Goal: Contribute content: Contribute content

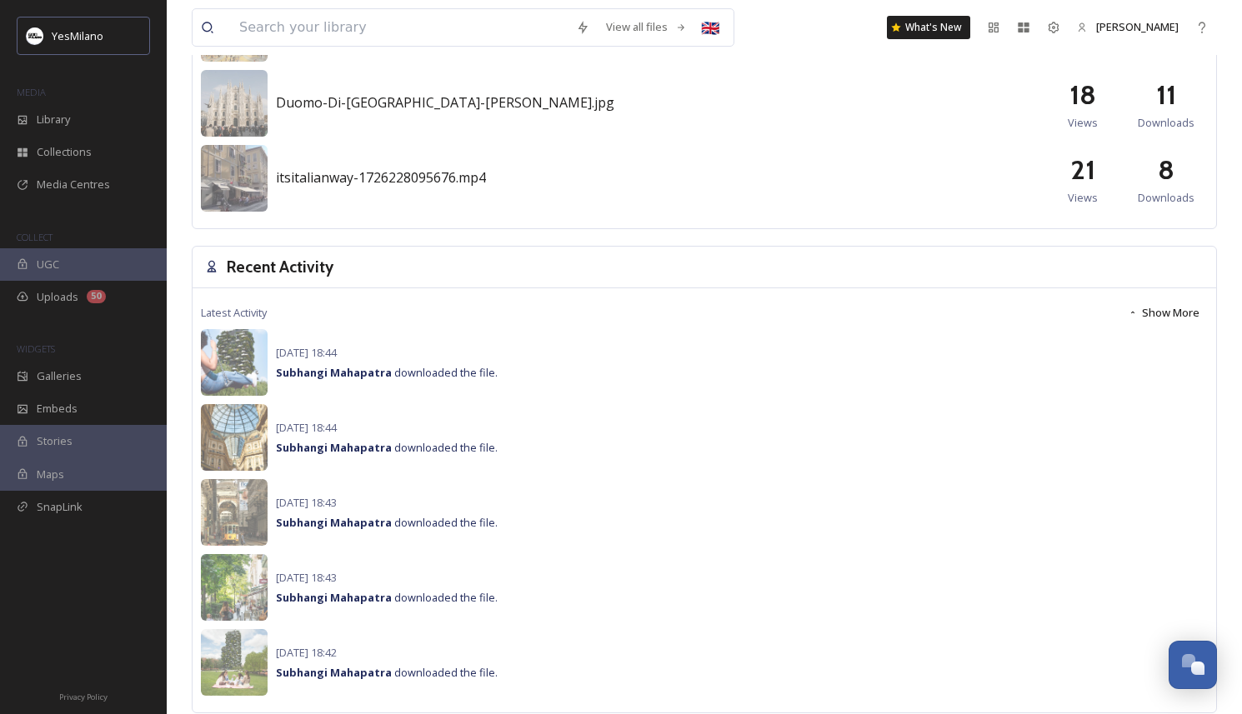
scroll to position [990, 0]
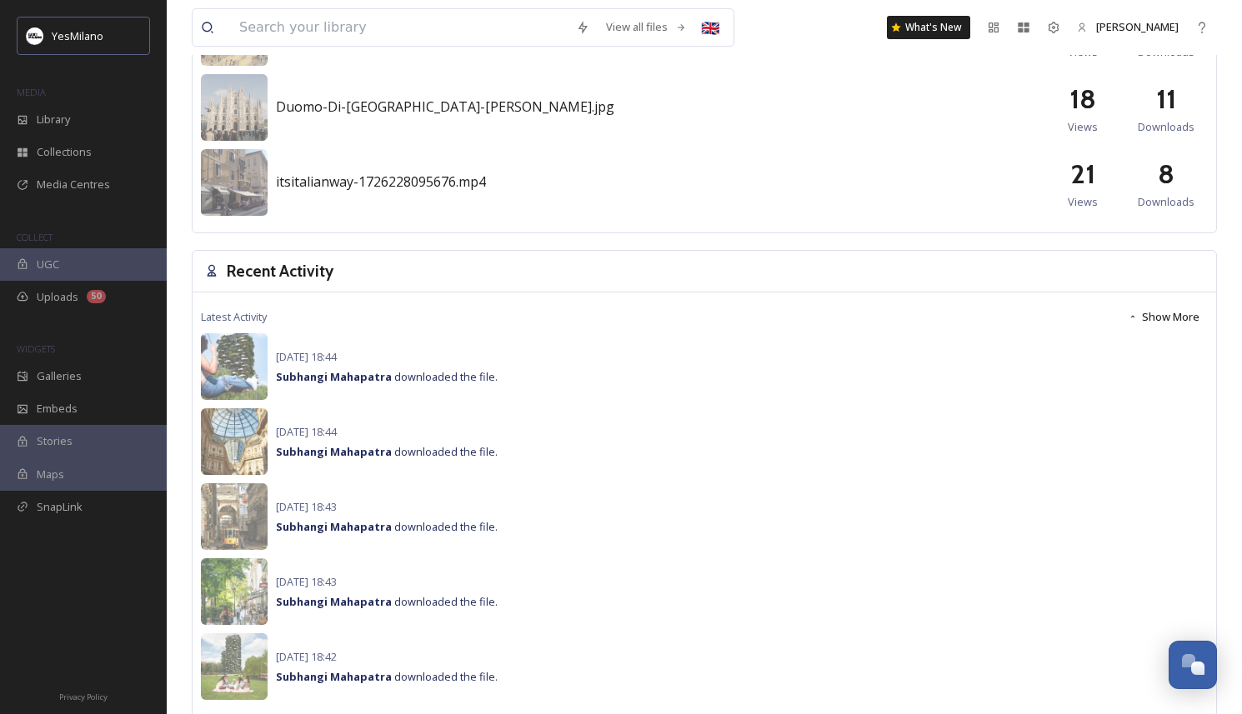
click at [1151, 312] on button "Show More" at bounding box center [1164, 317] width 88 height 33
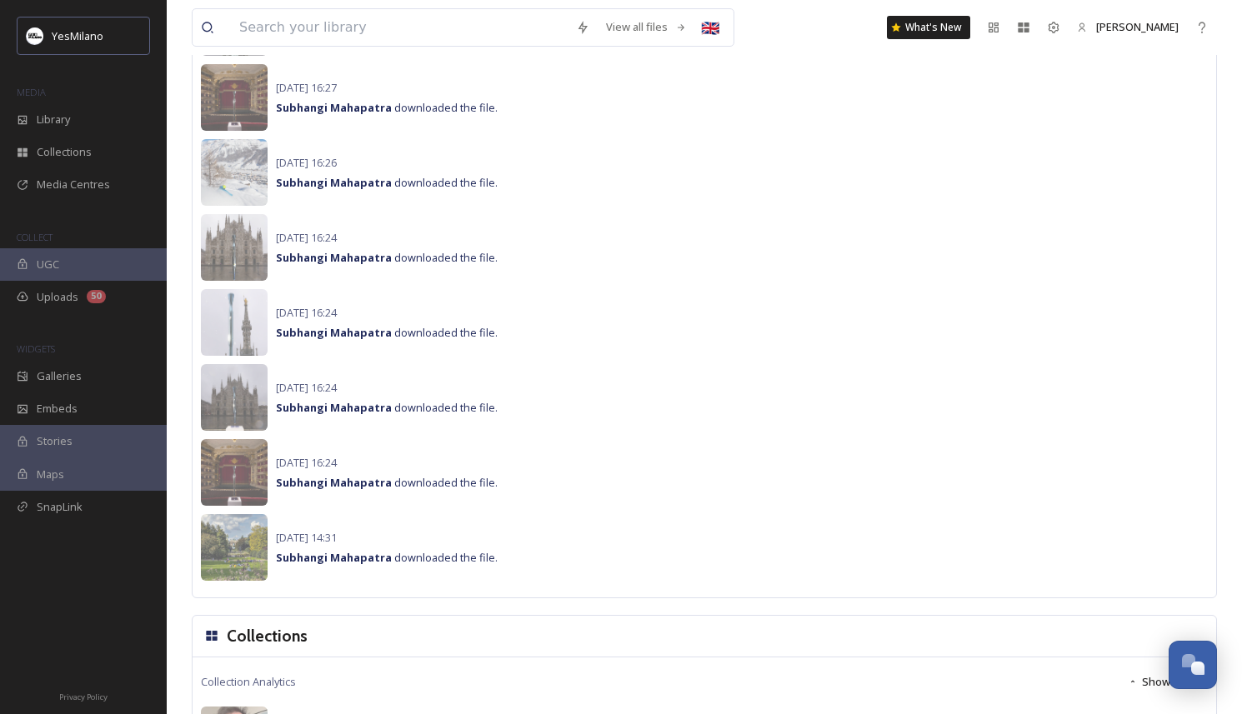
scroll to position [2237, 0]
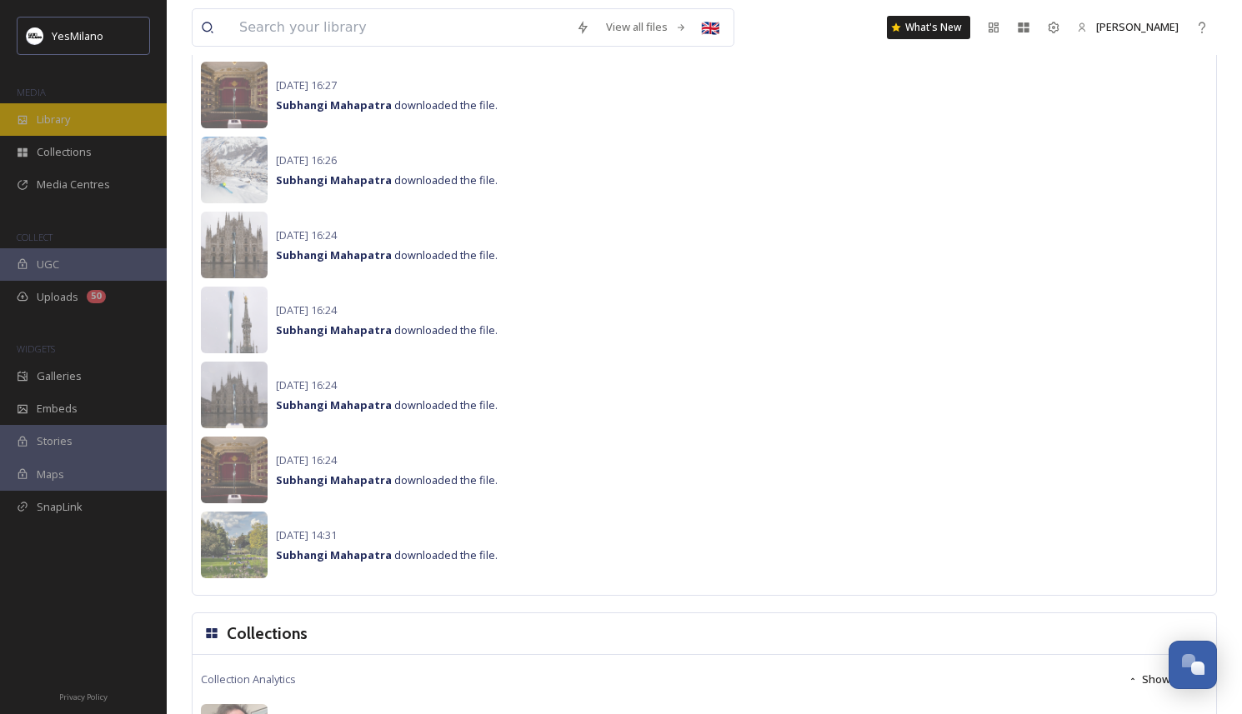
click at [40, 114] on span "Library" at bounding box center [53, 120] width 33 height 16
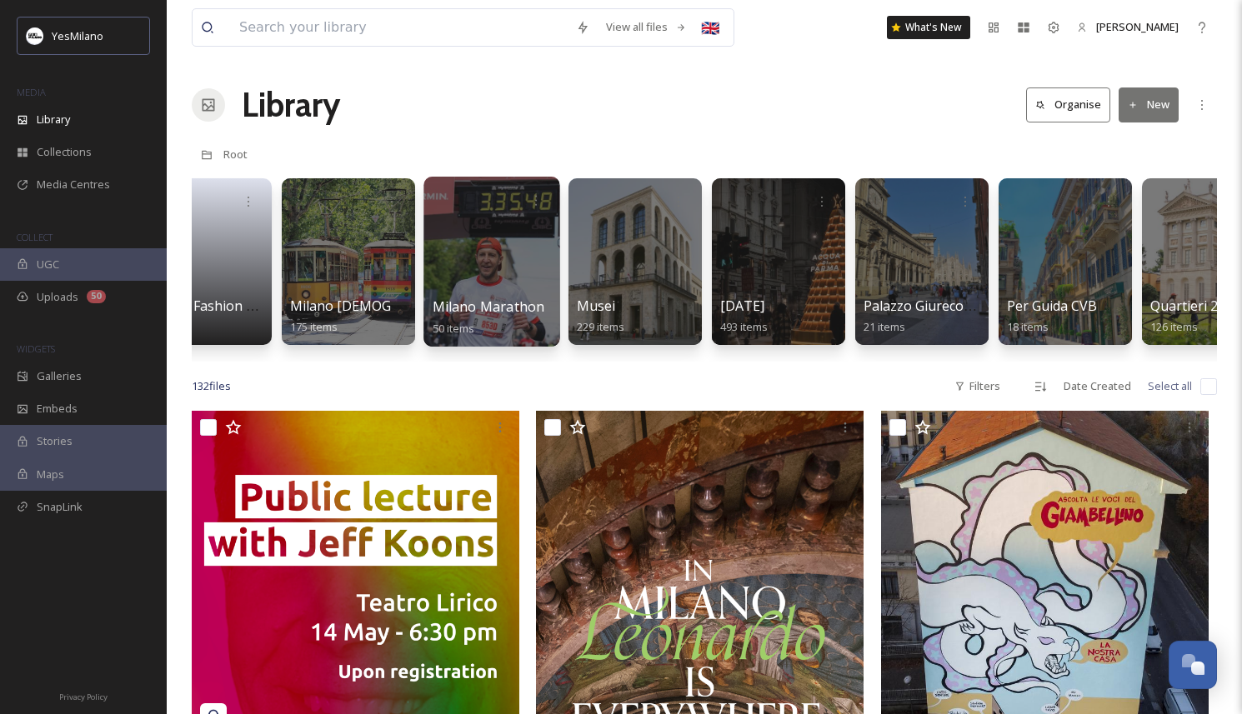
scroll to position [0, 2364]
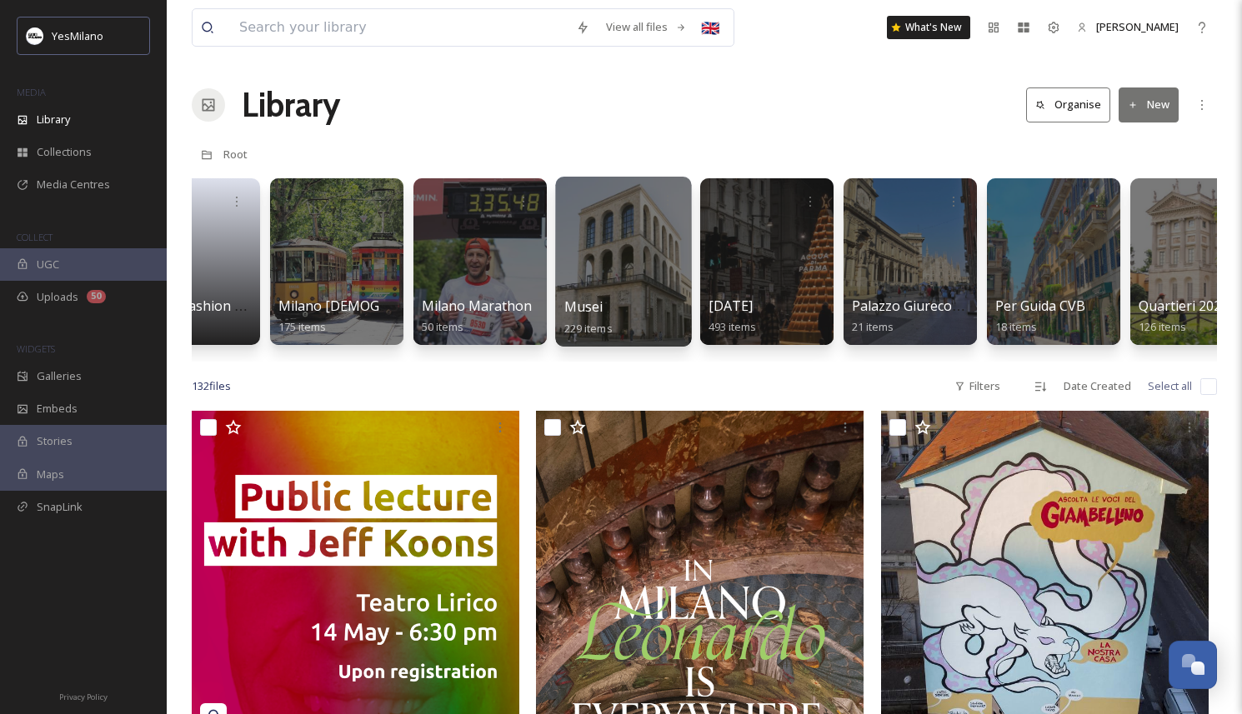
click at [562, 263] on div at bounding box center [623, 262] width 136 height 170
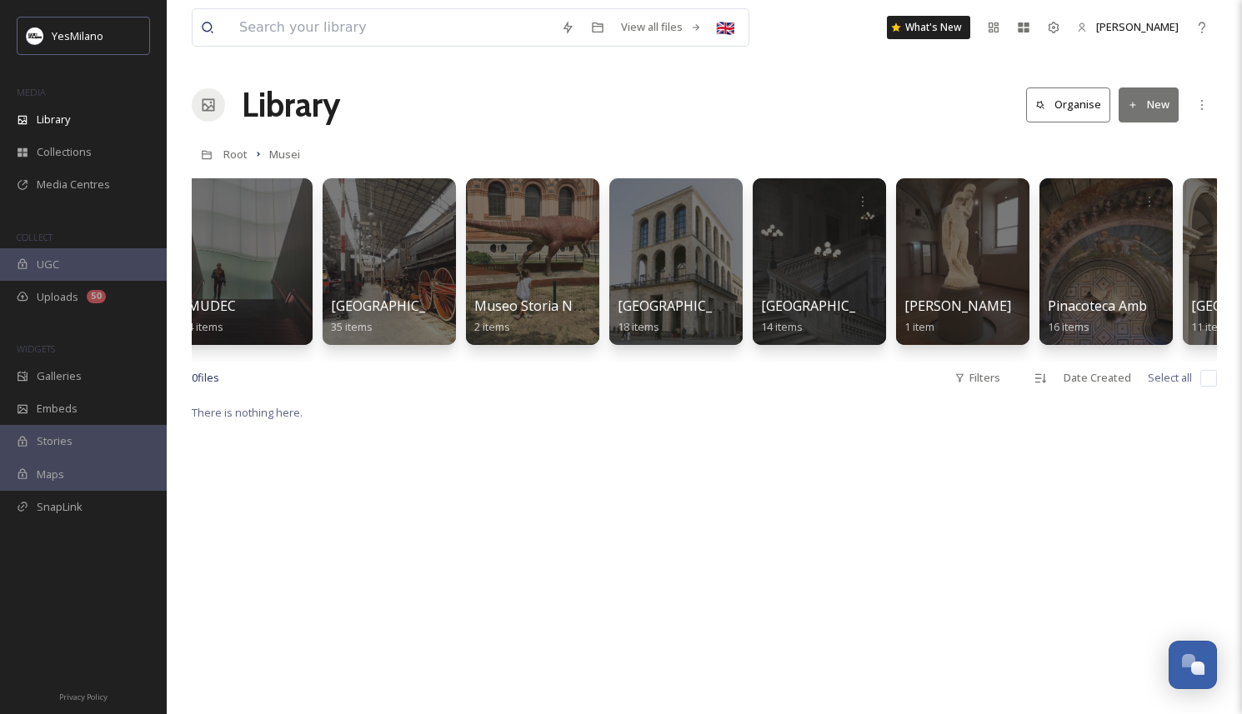
scroll to position [0, 784]
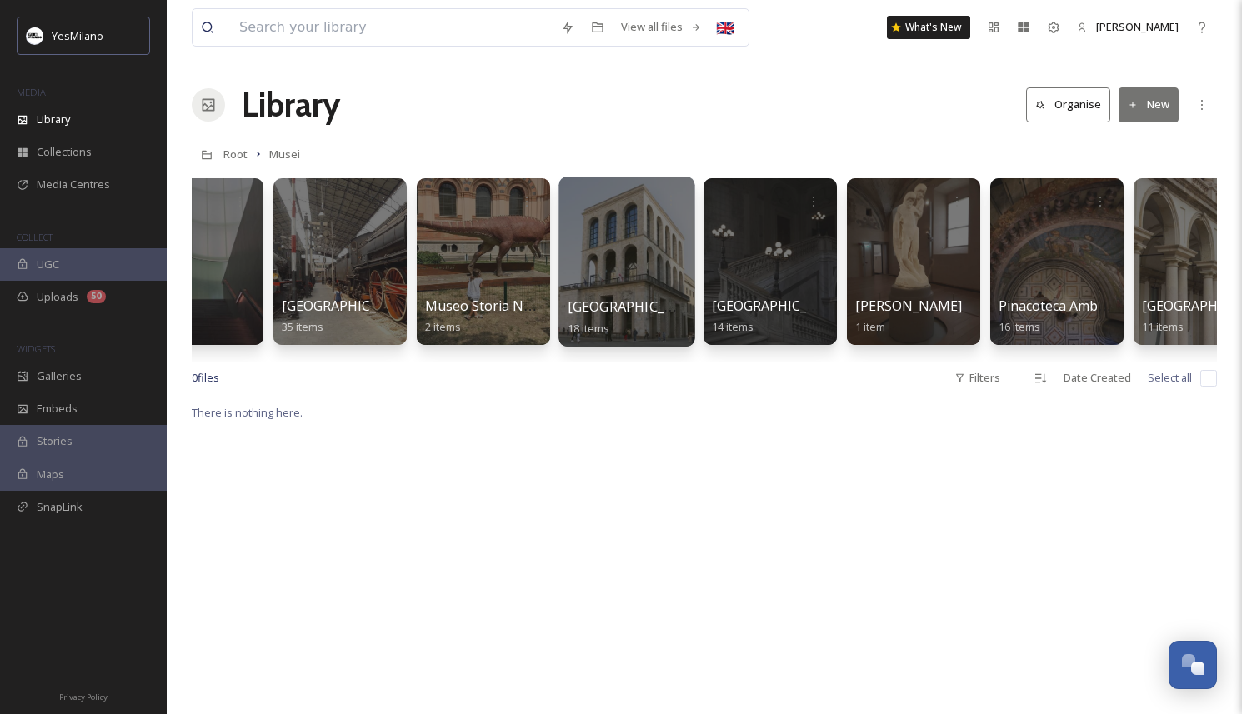
click at [584, 267] on div at bounding box center [627, 262] width 136 height 170
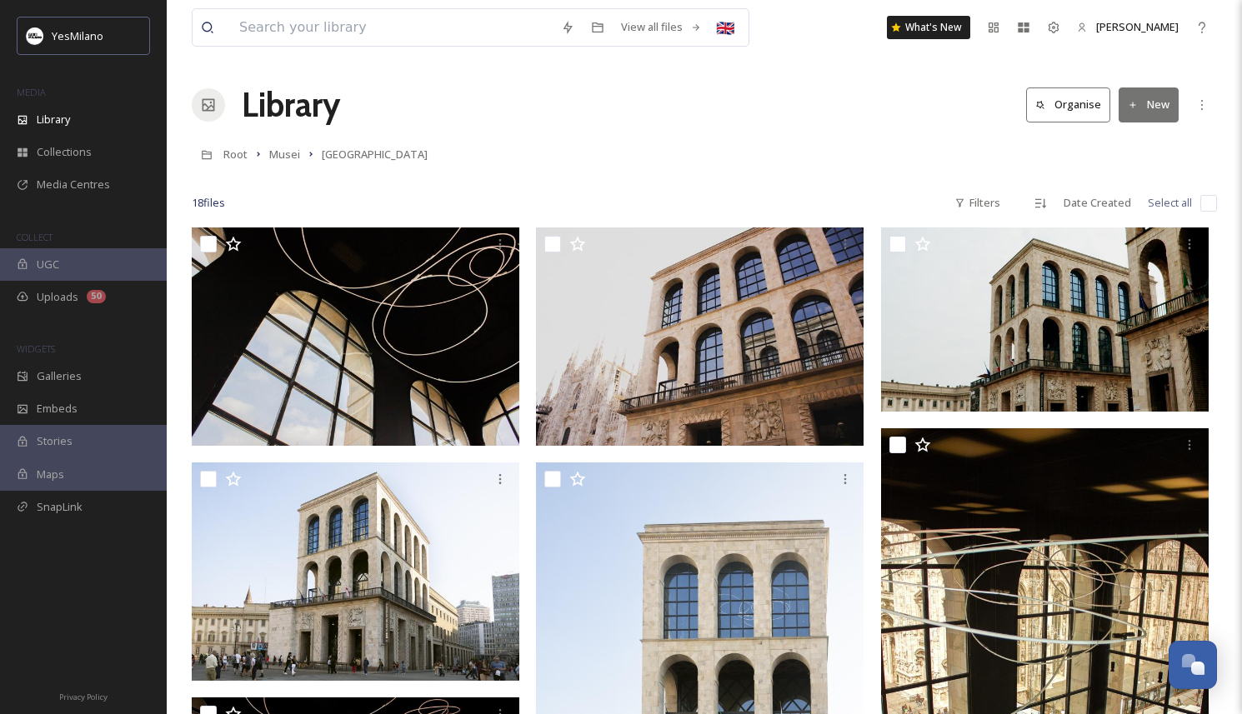
click at [1140, 102] on button "New" at bounding box center [1149, 105] width 60 height 34
click at [1140, 139] on span "File Upload" at bounding box center [1141, 144] width 55 height 16
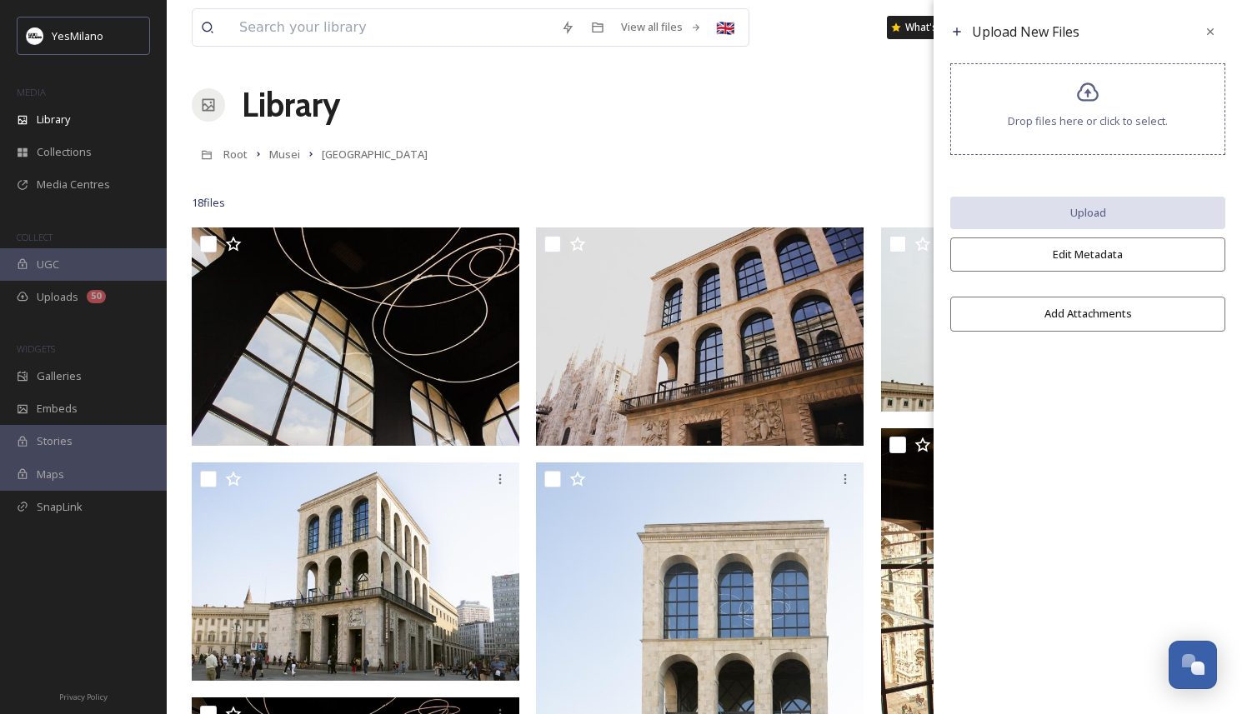
click at [1125, 131] on div "Drop files here or click to select." at bounding box center [1087, 109] width 275 height 92
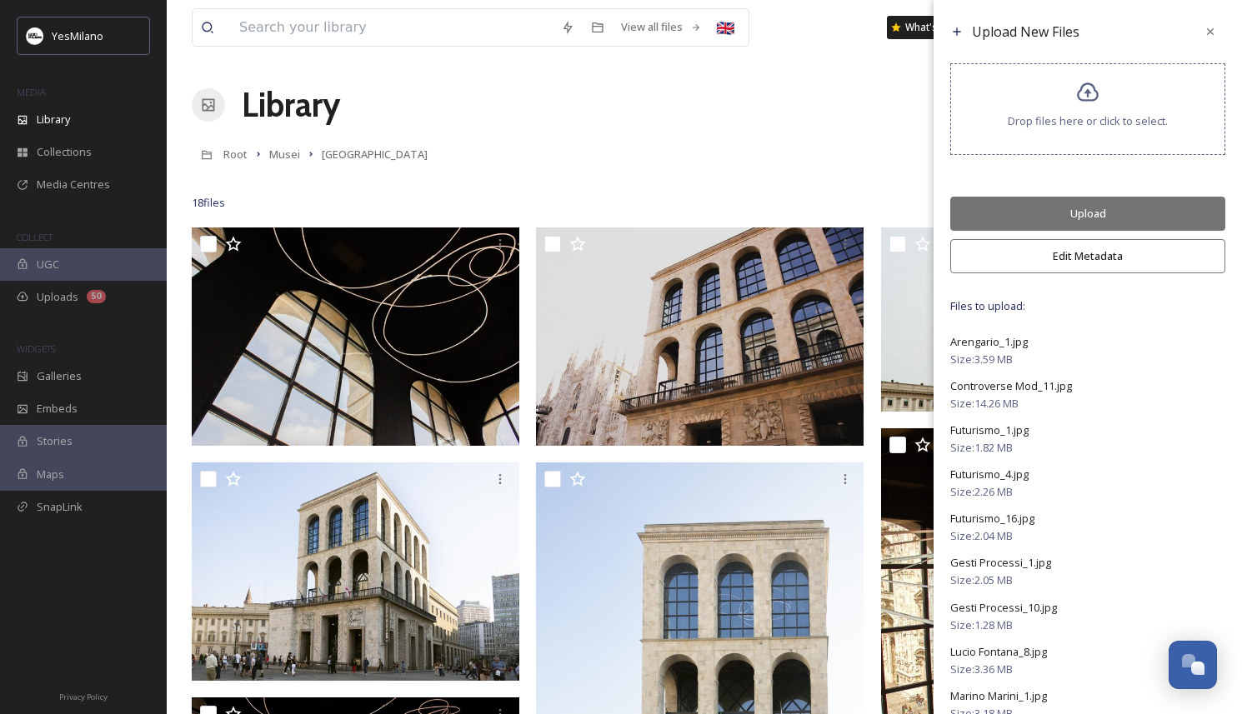
click at [1093, 262] on button "Edit Metadata" at bounding box center [1087, 256] width 275 height 34
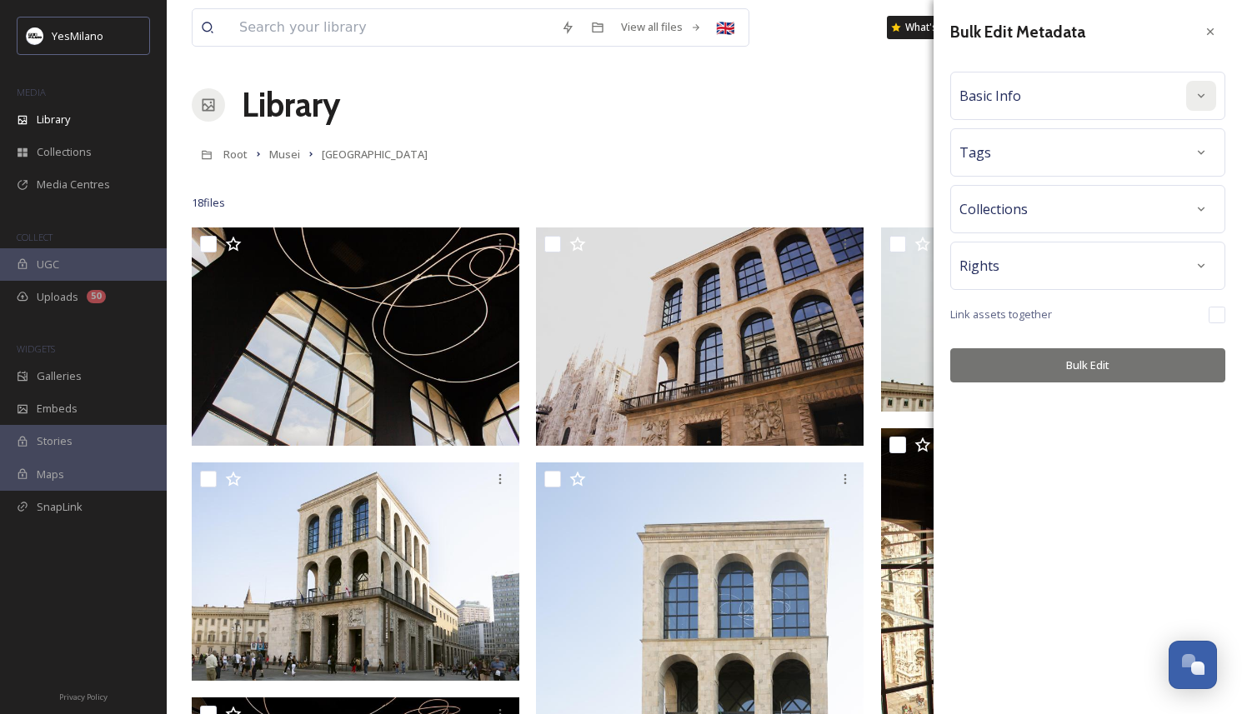
click at [1208, 96] on div at bounding box center [1201, 96] width 30 height 30
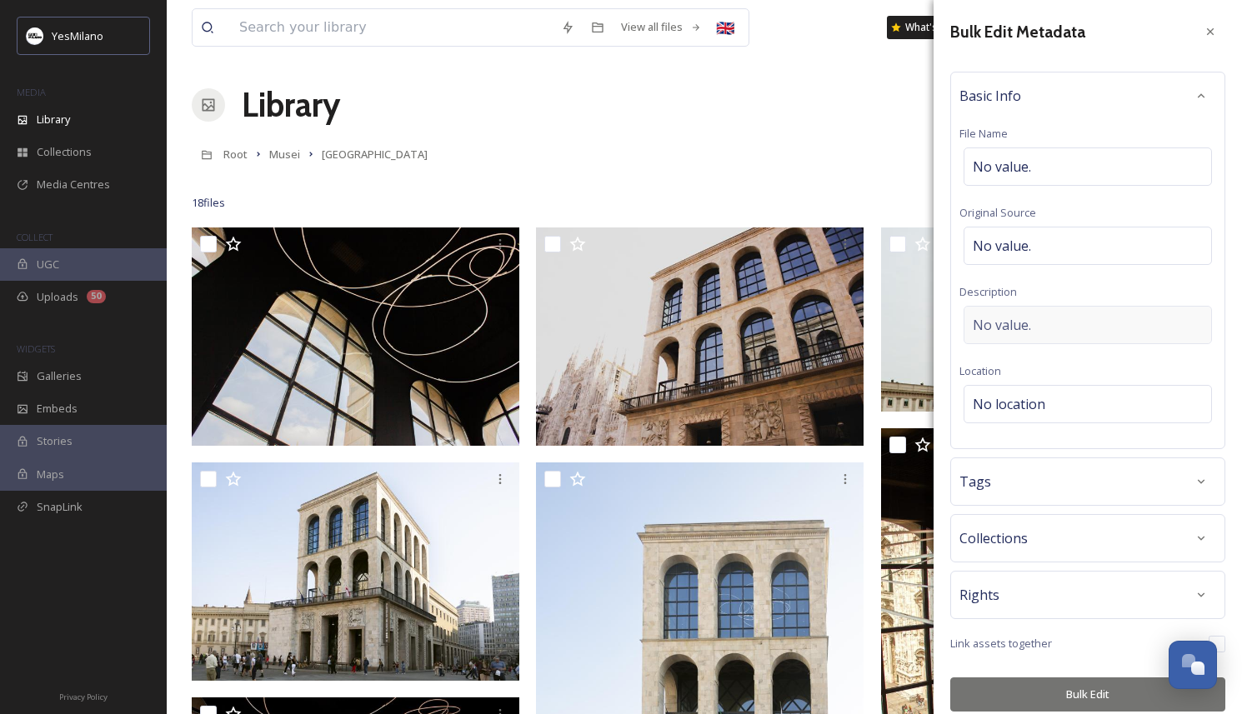
click at [1106, 338] on div "No value." at bounding box center [1088, 325] width 248 height 38
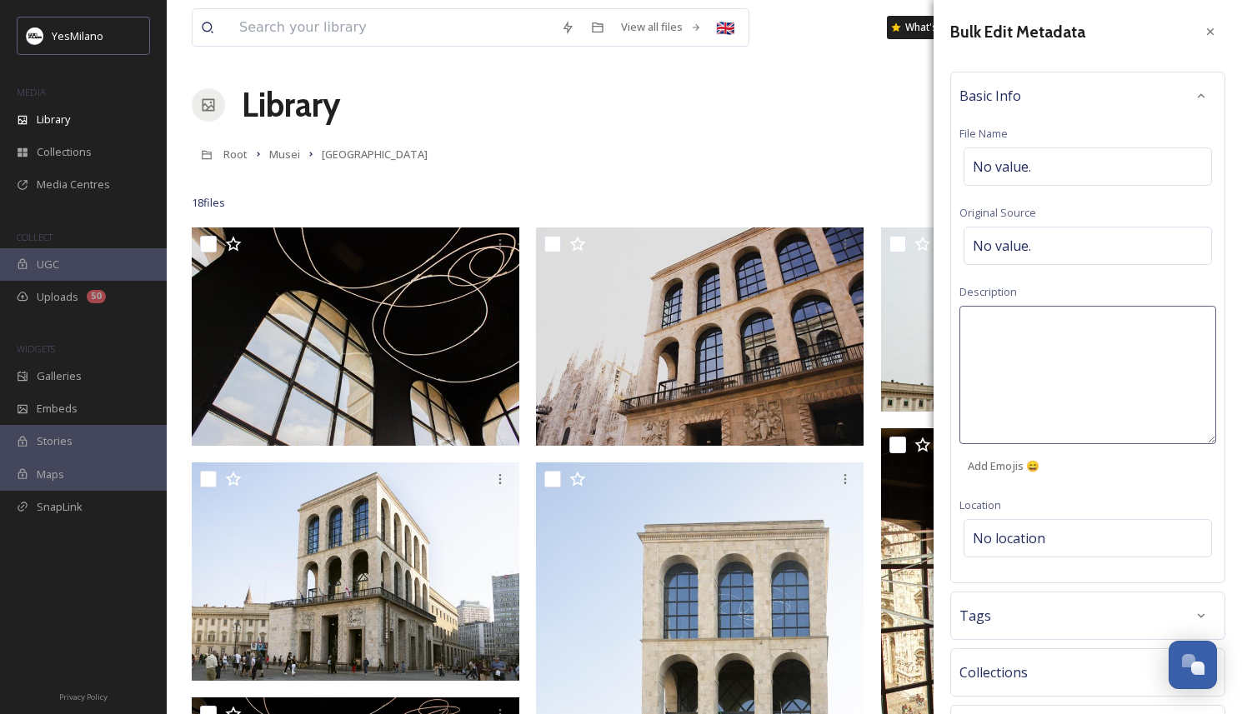
click at [1069, 353] on textarea at bounding box center [1088, 375] width 257 height 138
paste textarea "crediti da inserire sono: © Comune di Milano – Museo del Novecento, [GEOGRAPHIC…"
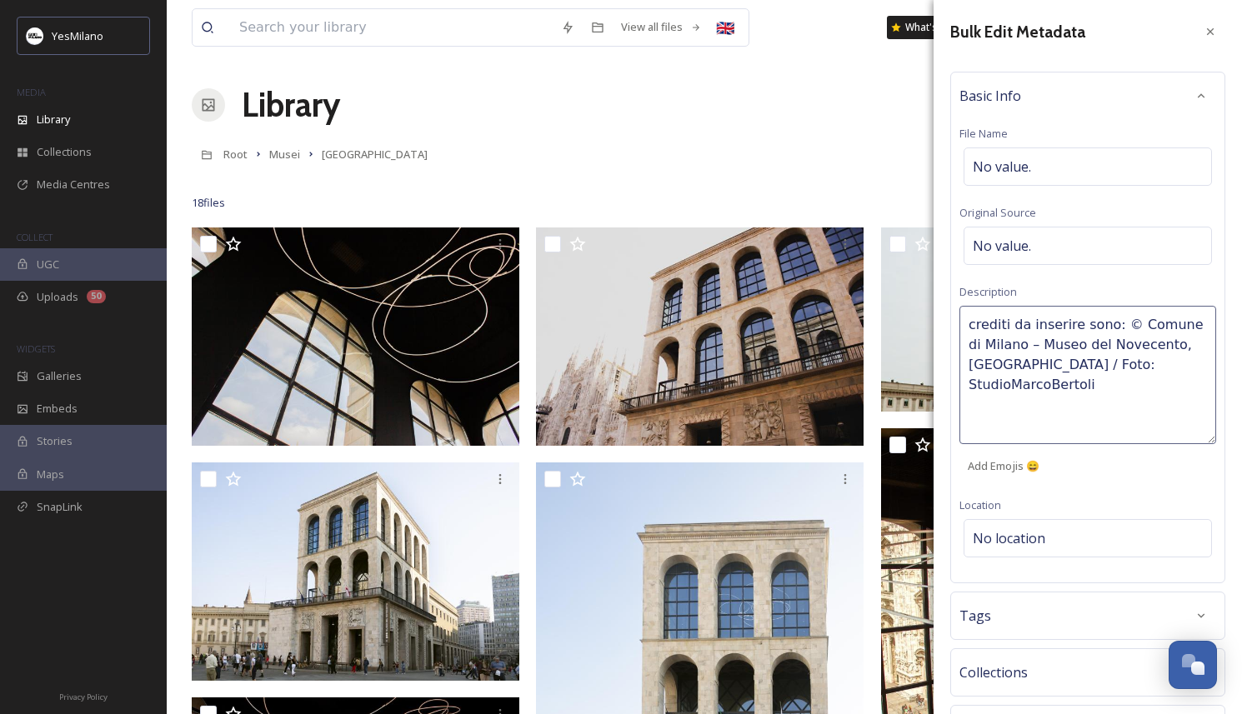
click at [1104, 326] on textarea "crediti da inserire sono: © Comune di Milano – Museo del Novecento, [GEOGRAPHIC…" at bounding box center [1088, 375] width 257 height 138
type textarea "crediti da inserire: © Comune di Milano – Museo del Novecento, [GEOGRAPHIC_DATA…"
click at [1135, 368] on textarea "crediti da inserire: © Comune di Milano – Museo del Novecento, [GEOGRAPHIC_DATA…" at bounding box center [1088, 375] width 257 height 138
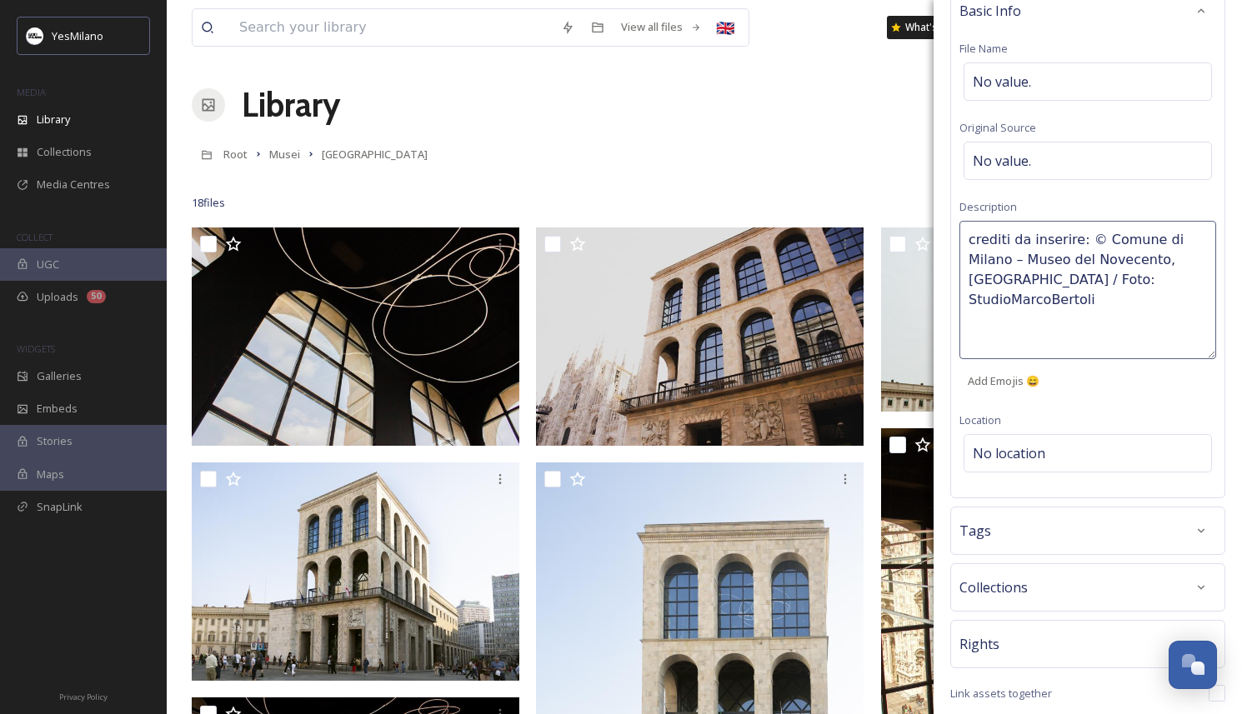
scroll to position [146, 0]
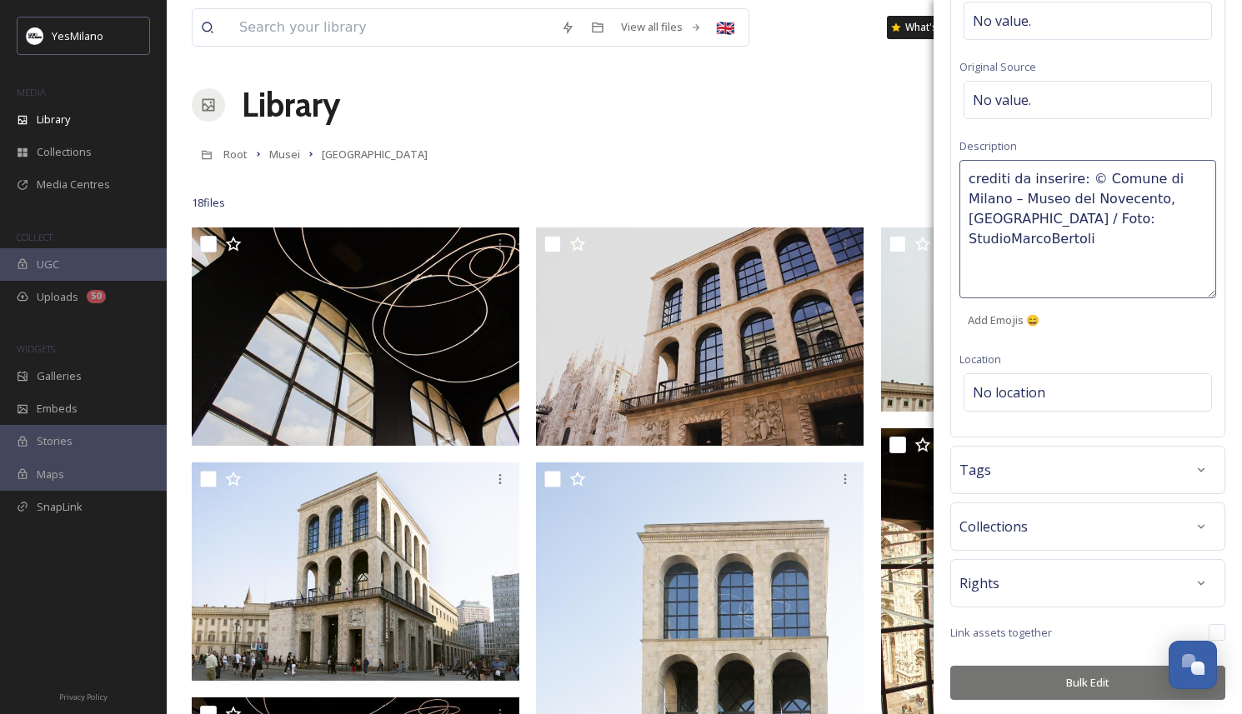
click at [1088, 674] on button "Bulk Edit" at bounding box center [1087, 683] width 275 height 34
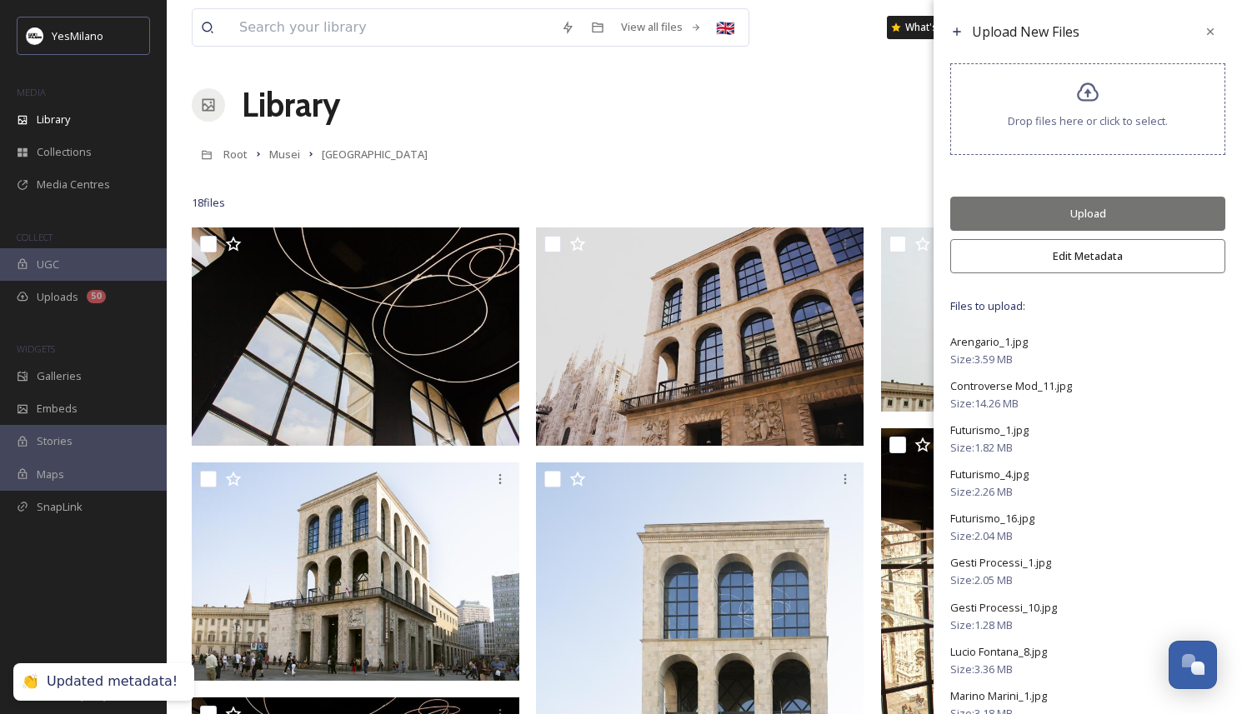
click at [1092, 217] on button "Upload" at bounding box center [1087, 214] width 275 height 34
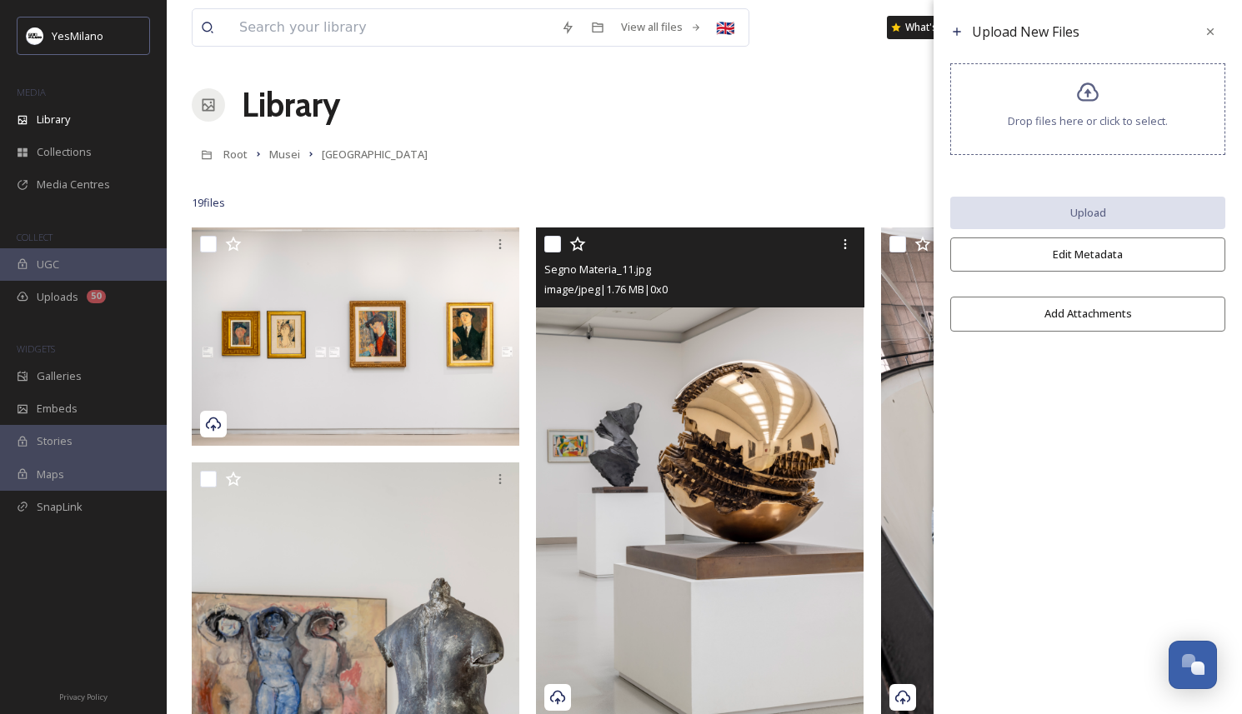
click at [795, 521] on img at bounding box center [700, 474] width 328 height 492
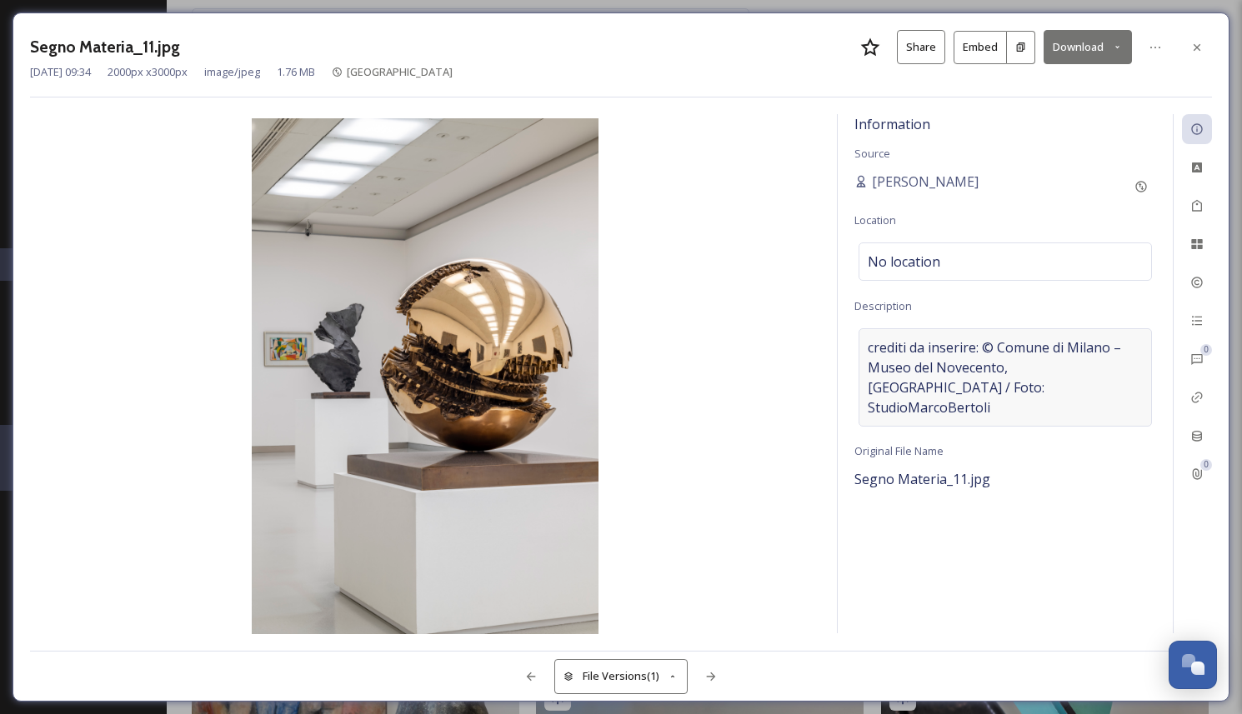
click at [1000, 372] on span "crediti da inserire: © Comune di Milano – Museo del Novecento, [GEOGRAPHIC_DATA…" at bounding box center [1005, 378] width 275 height 80
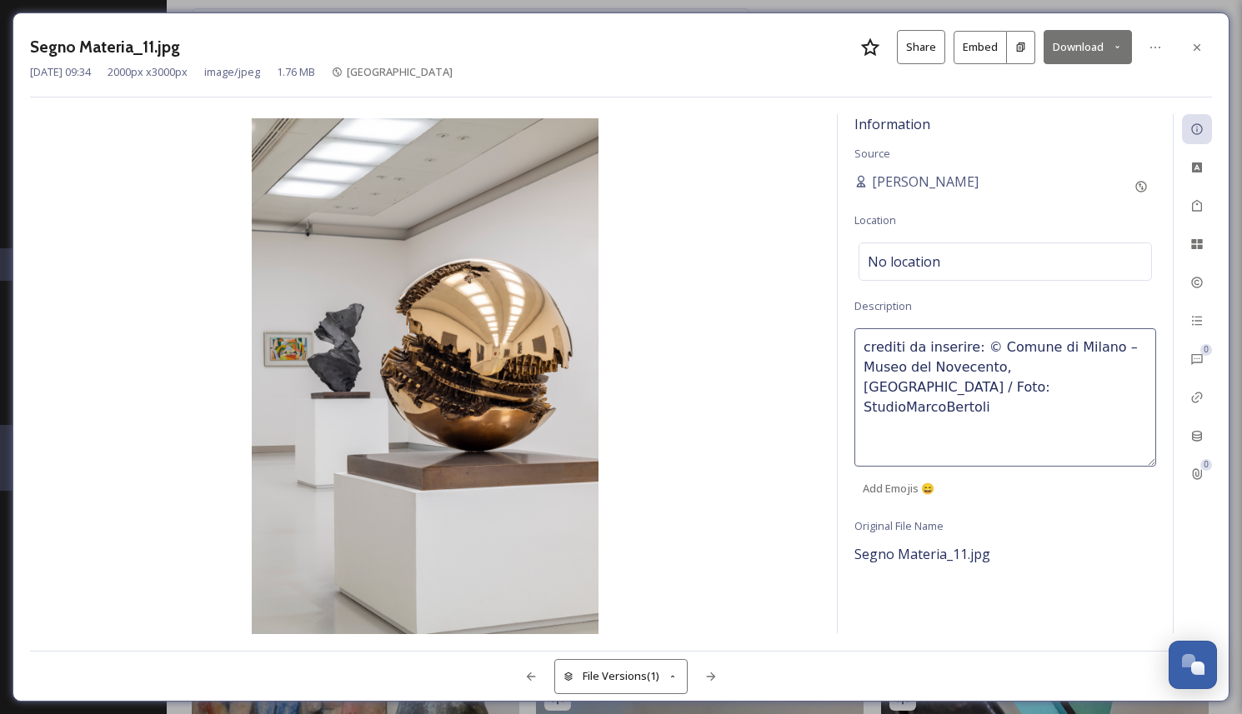
click at [1006, 387] on textarea "crediti da inserire: © Comune di Milano – Museo del Novecento, [GEOGRAPHIC_DATA…" at bounding box center [1006, 397] width 302 height 138
paste textarea "Per la foto allegata va inserita inoltre: Courtesy Fondazione [PERSON_NAME]."
drag, startPoint x: 1081, startPoint y: 424, endPoint x: 885, endPoint y: 418, distance: 196.0
click at [885, 418] on textarea "crediti da inserire: © Comune di Milano – Museo del Novecento, [GEOGRAPHIC_DATA…" at bounding box center [1006, 397] width 302 height 138
type textarea "crediti da inserire: © Comune di Milano – Museo del Novecento, [GEOGRAPHIC_DATA…"
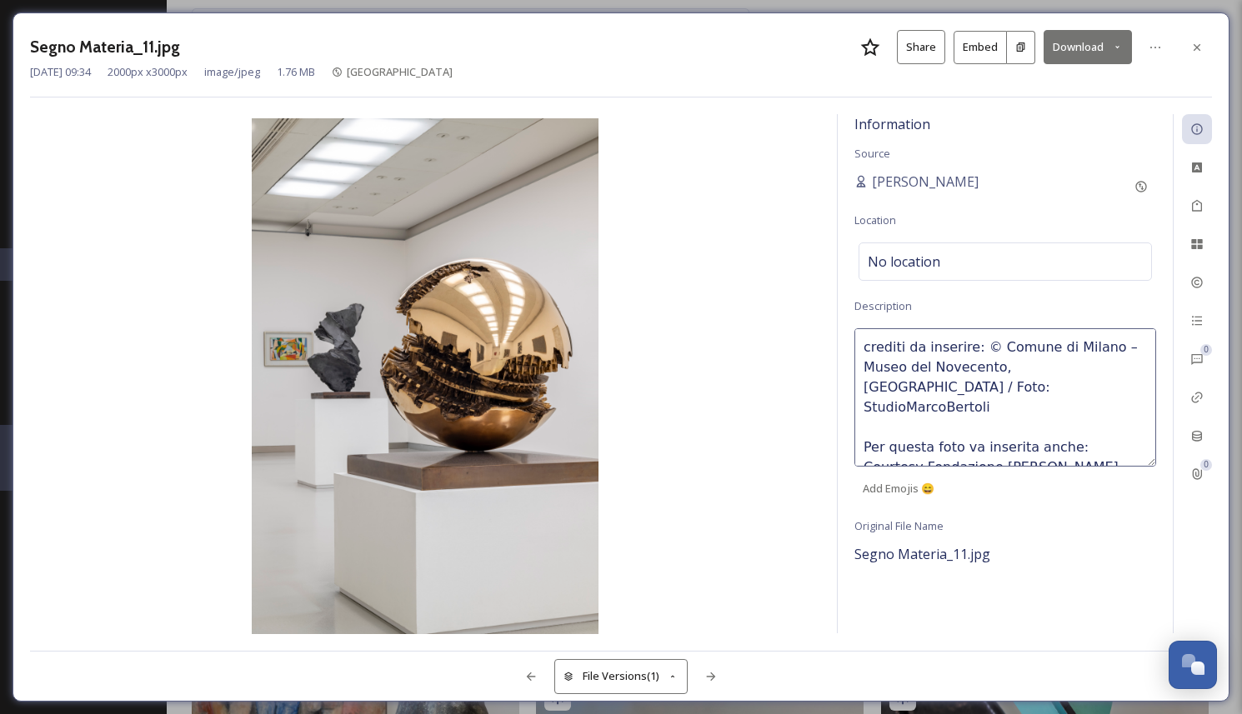
click at [1047, 609] on div "Information Source [PERSON_NAME] Location No location Description crediti da in…" at bounding box center [1005, 373] width 335 height 519
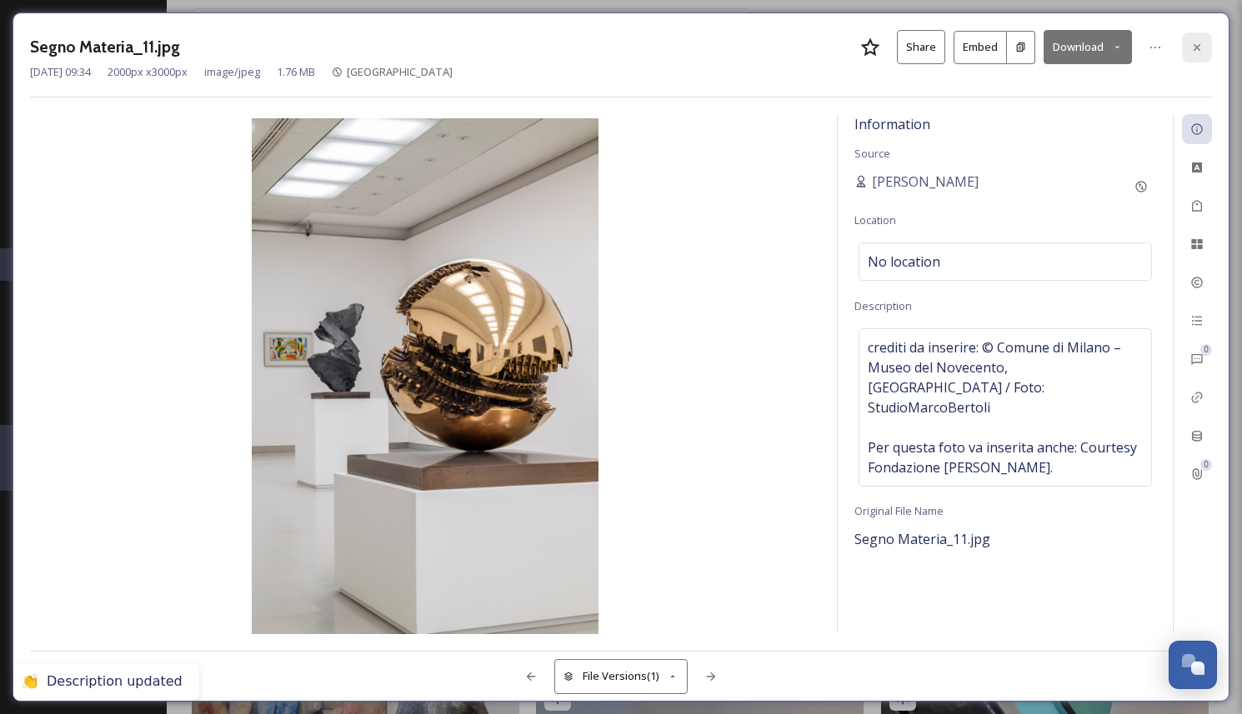
click at [1204, 35] on div at bounding box center [1197, 48] width 30 height 30
